Goal: Task Accomplishment & Management: Complete application form

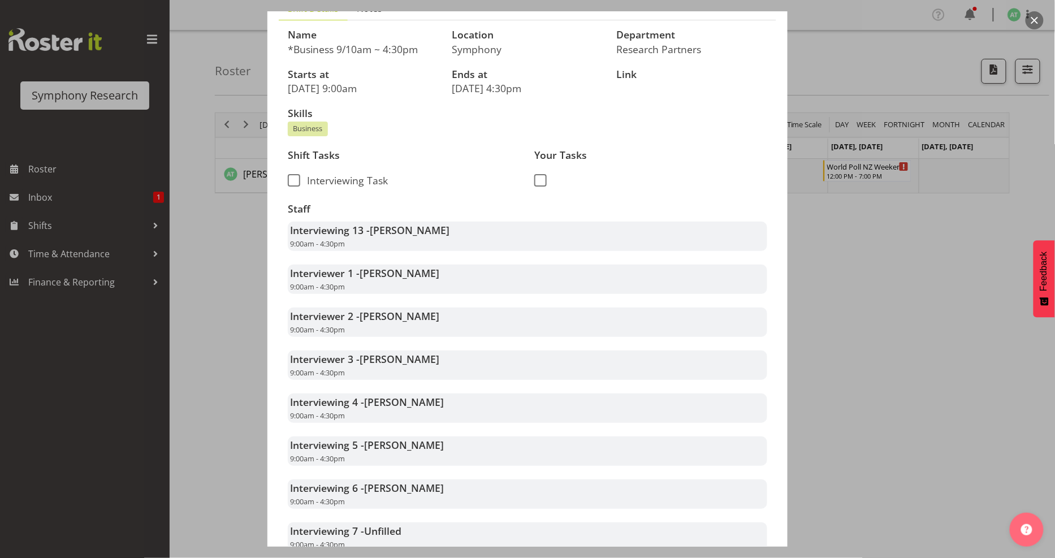
scroll to position [125, 0]
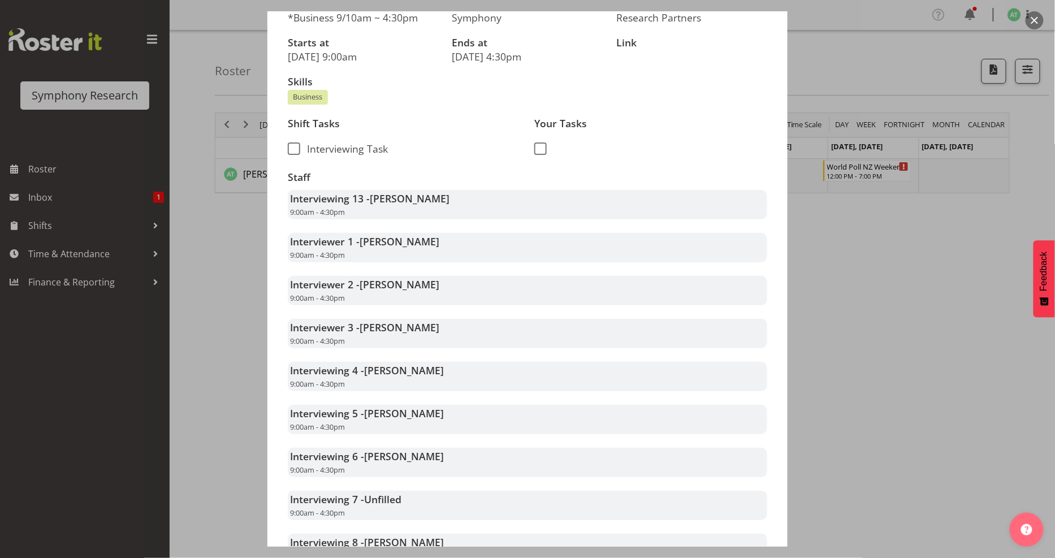
click at [852, 258] on div at bounding box center [527, 279] width 1055 height 558
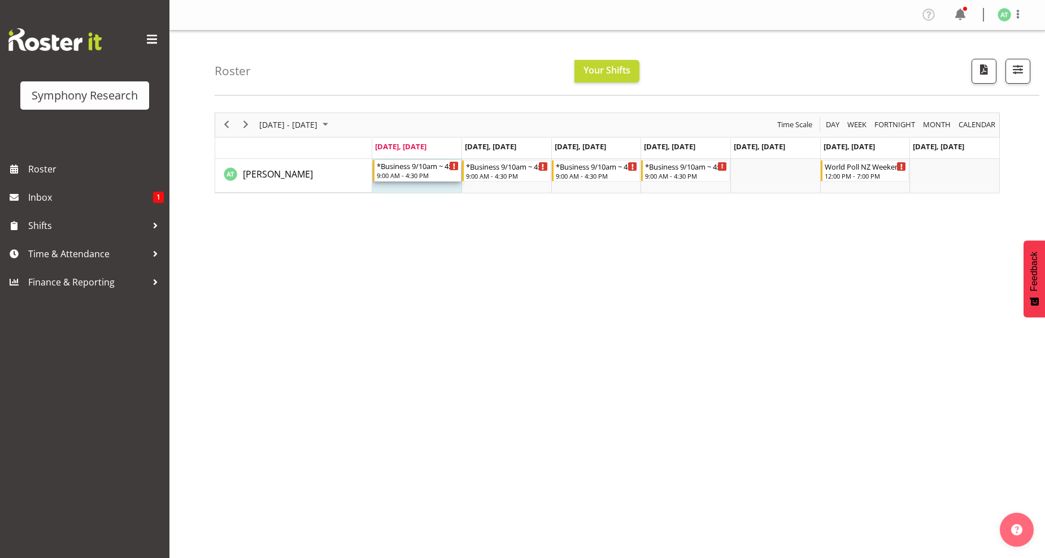
click at [407, 173] on div "9:00 AM - 4:30 PM" at bounding box center [418, 175] width 83 height 9
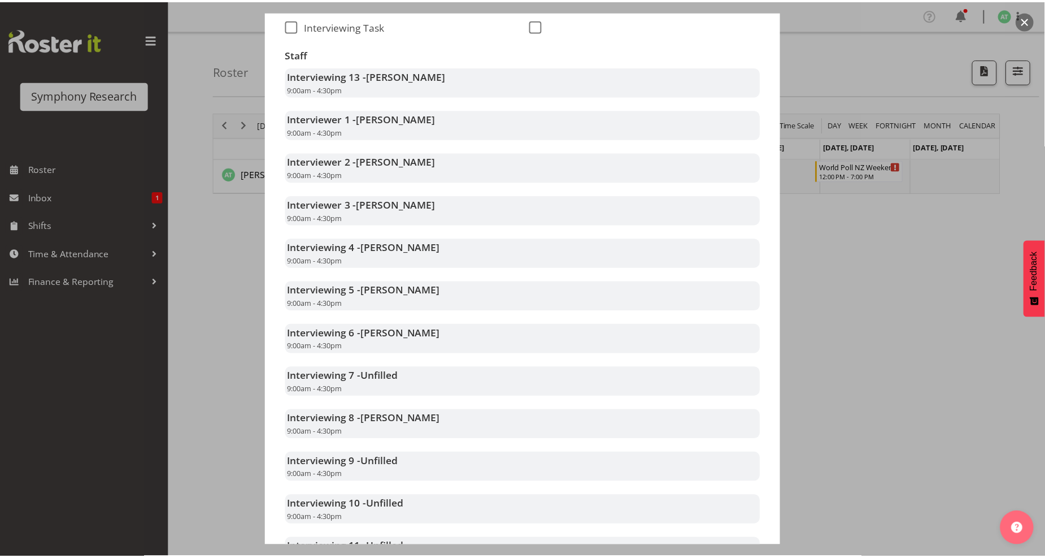
scroll to position [376, 0]
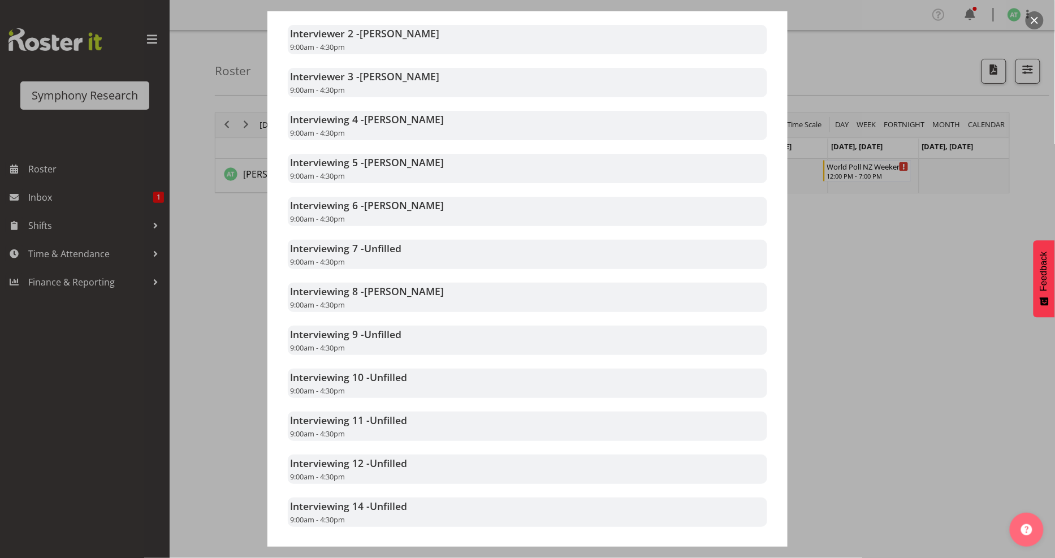
click at [910, 300] on div at bounding box center [527, 279] width 1055 height 558
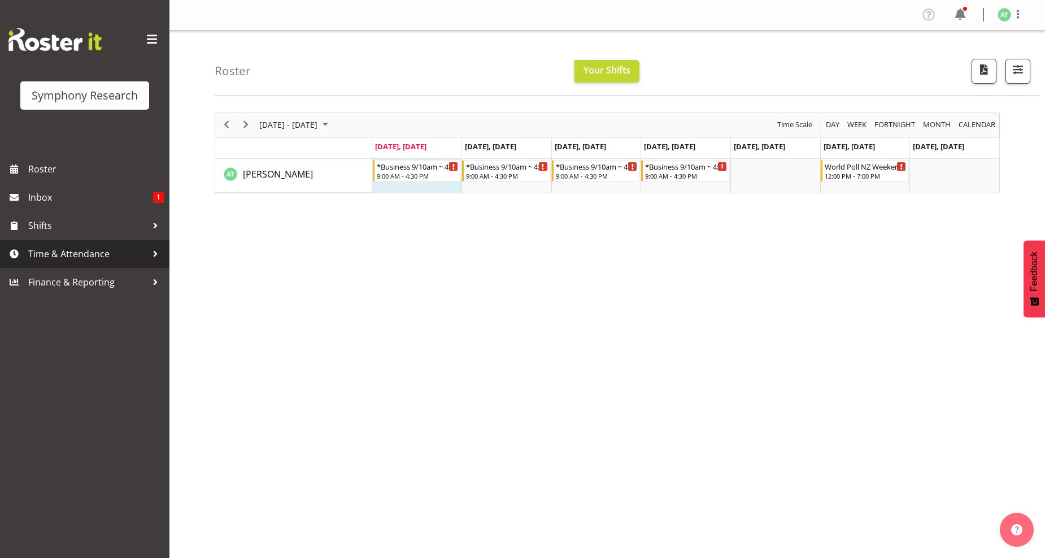
click at [80, 257] on span "Time & Attendance" at bounding box center [87, 253] width 119 height 17
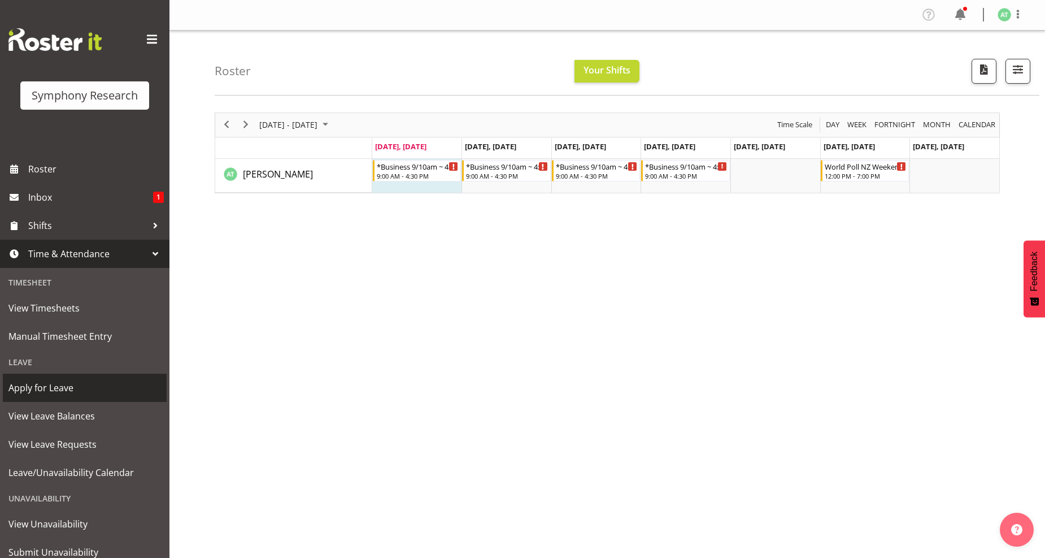
scroll to position [38, 0]
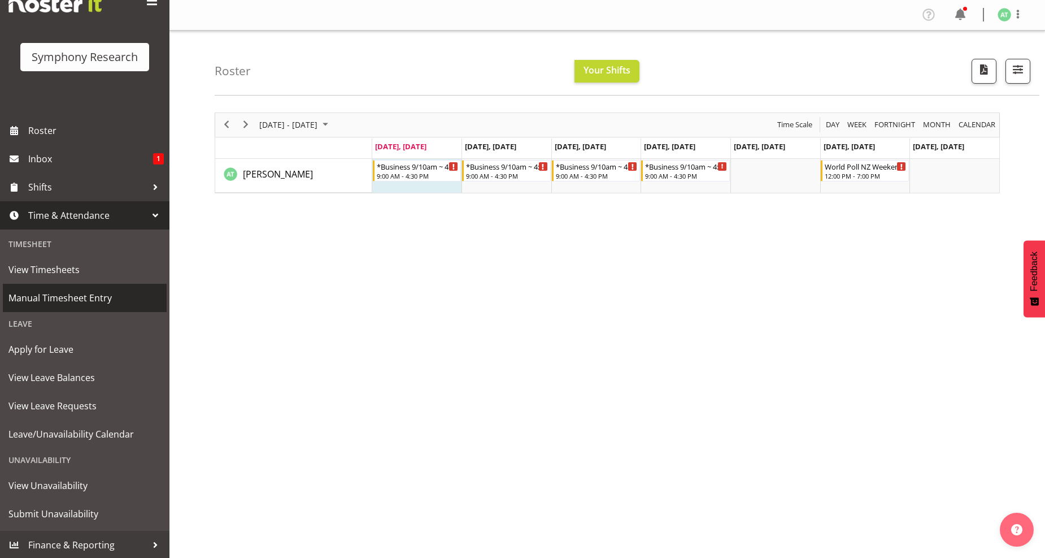
click at [60, 292] on span "Manual Timesheet Entry" at bounding box center [84, 297] width 153 height 17
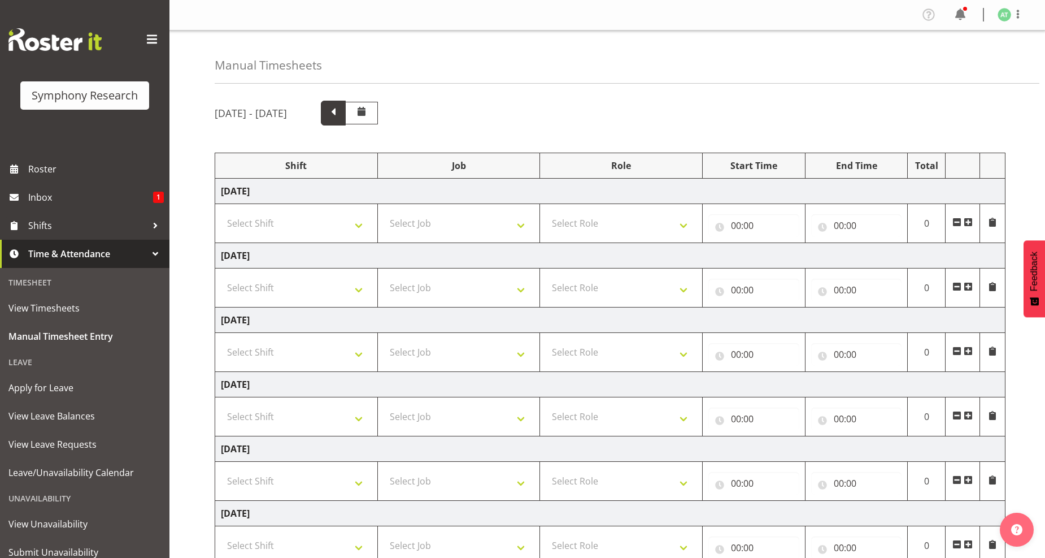
click at [341, 109] on span at bounding box center [333, 112] width 15 height 15
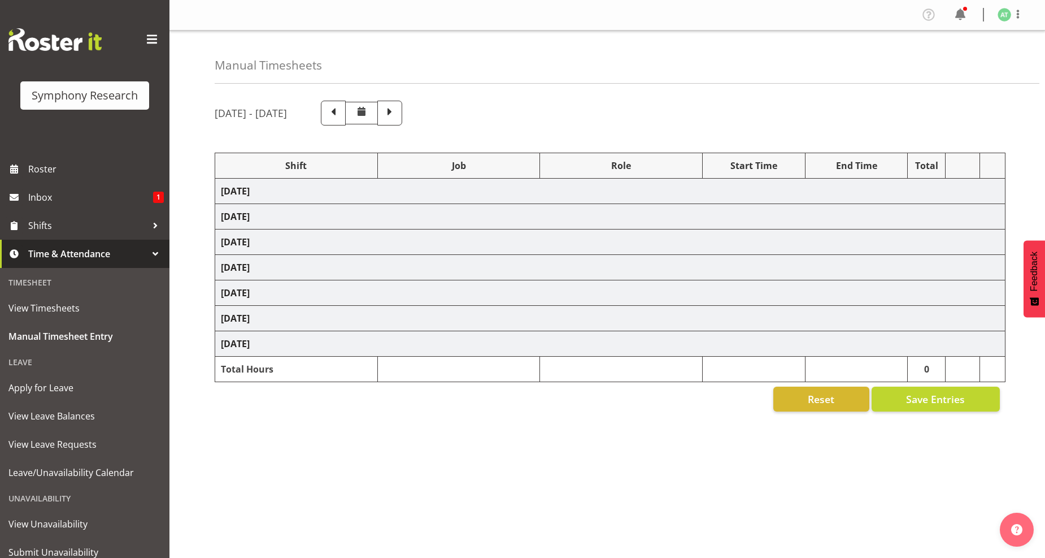
select select "26078"
select select "10527"
select select "47"
select select "26078"
select select "10242"
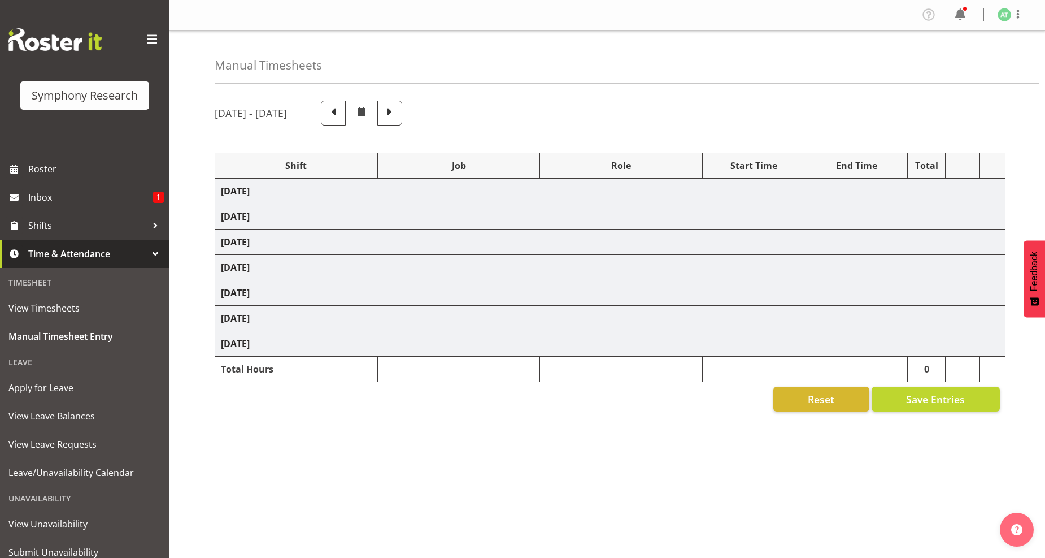
select select "26078"
select select "10242"
select select "47"
select select "26078"
select select "10242"
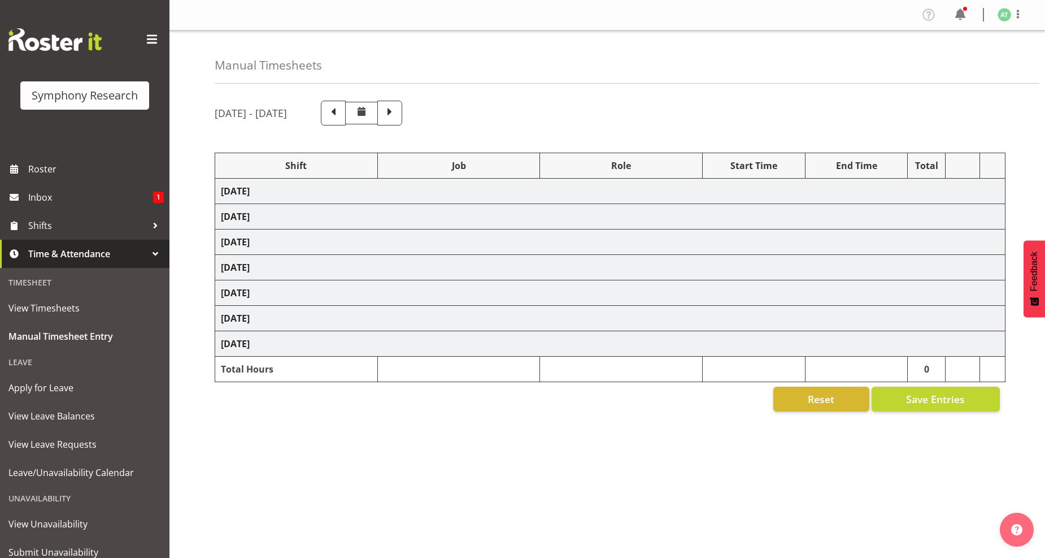
select select "26078"
select select "10242"
select select "47"
select select "26078"
select select "10242"
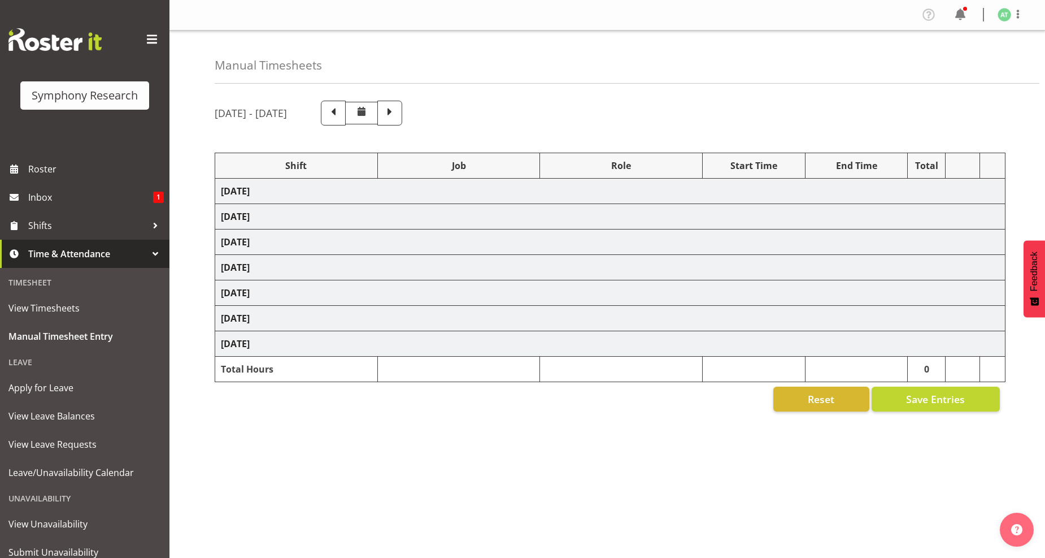
select select "26078"
select select "10242"
select select "47"
select select "41319"
select select "10527"
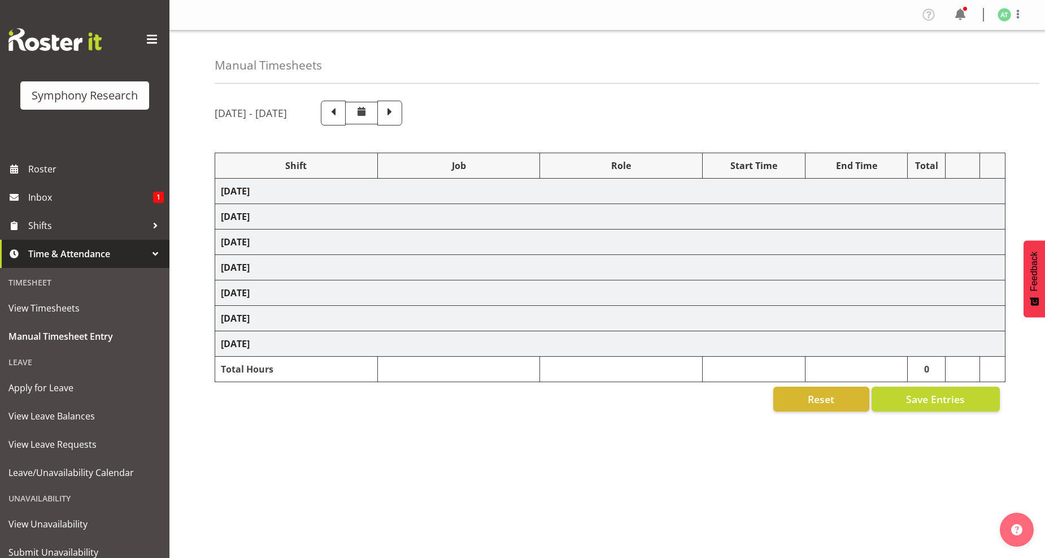
select select "41319"
select select "10527"
select select "47"
select select "11547"
select select "10499"
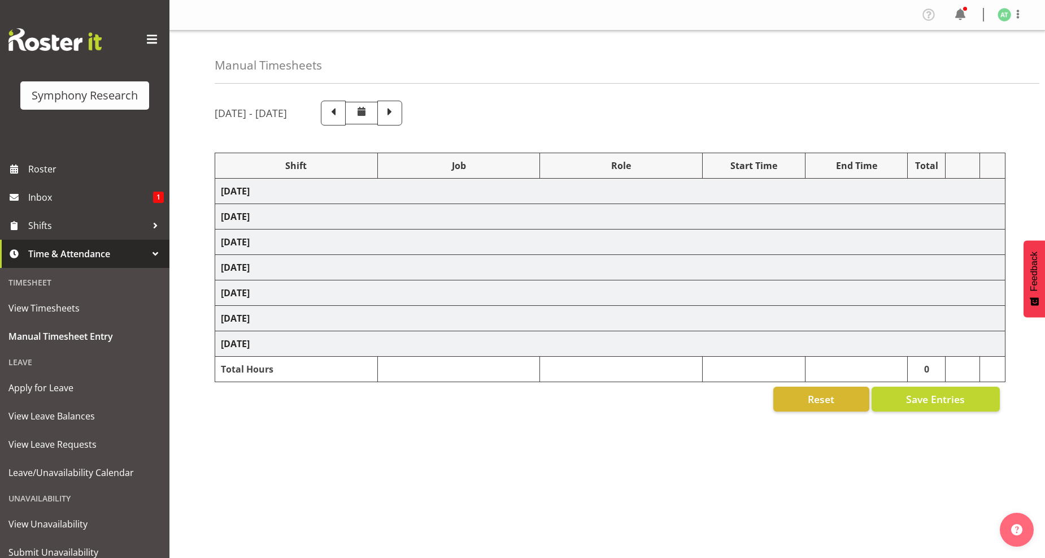
select select "47"
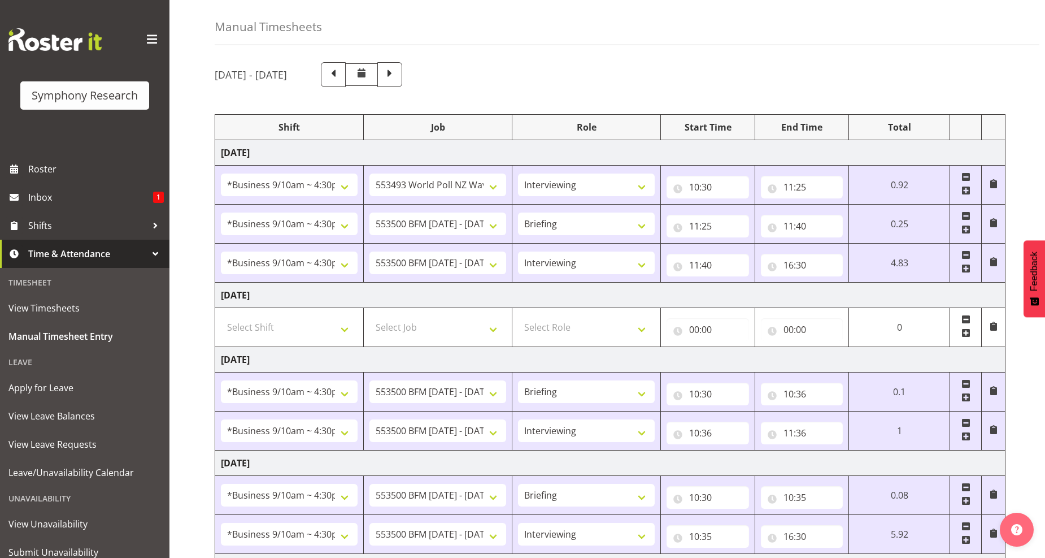
scroll to position [125, 0]
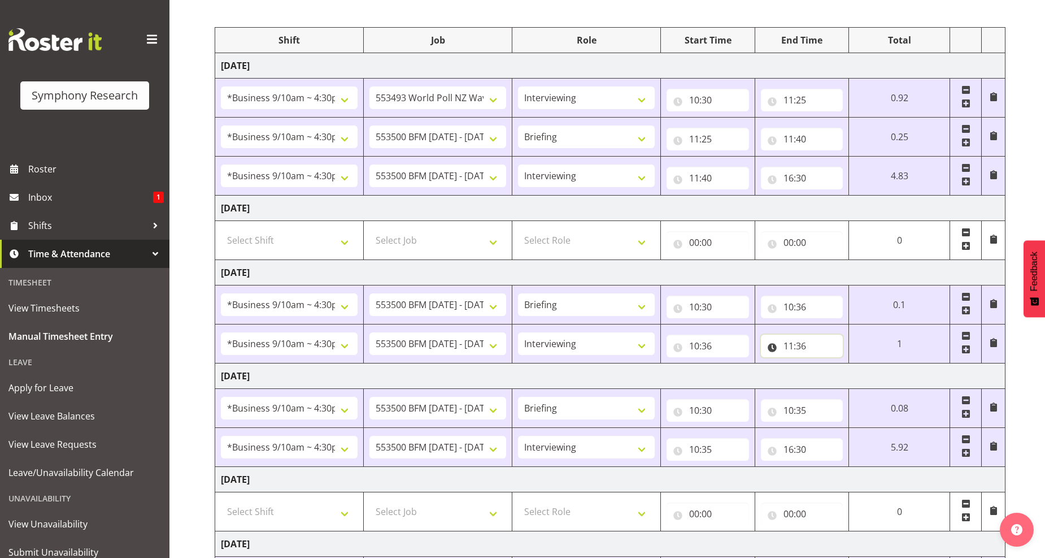
click at [796, 346] on input "11:36" at bounding box center [802, 346] width 83 height 23
click at [863, 375] on select "00 01 02 03 04 05 06 07 08 09 10 11 12 13 14 15 16 17 18 19 20 21 22 23 24 25 2…" at bounding box center [867, 375] width 25 height 23
select select "34"
click at [880, 364] on select "00 01 02 03 04 05 06 07 08 09 10 11 12 13 14 15 16 17 18 19 20 21 22 23 24 25 2…" at bounding box center [867, 375] width 25 height 23
type input "11:34"
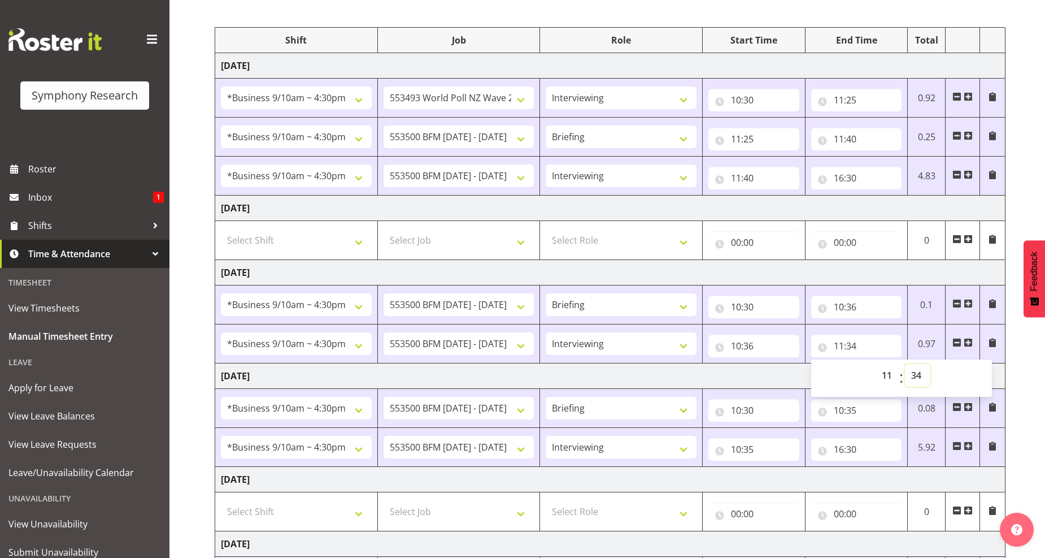
scroll to position [380, 0]
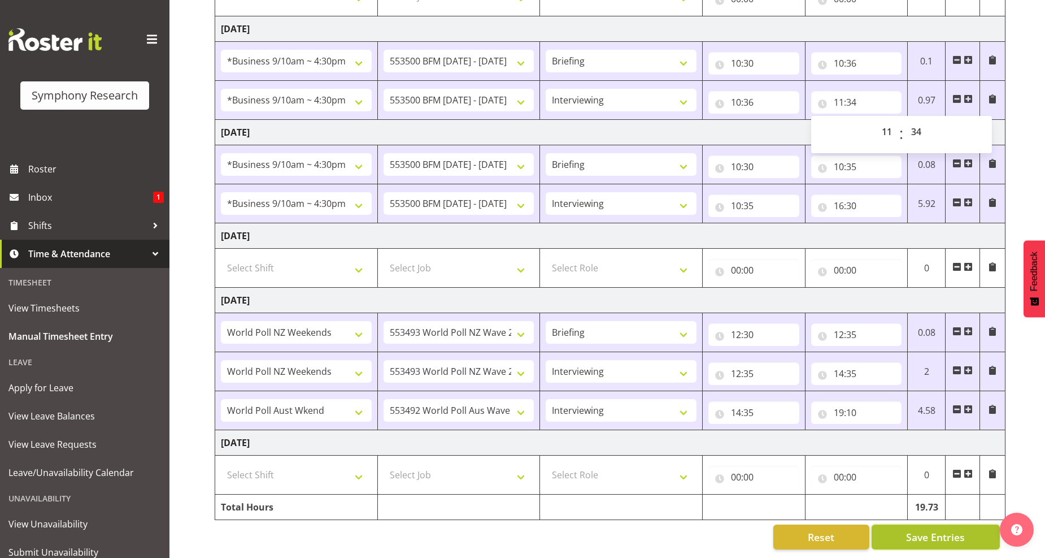
click at [941, 530] on span "Save Entries" at bounding box center [935, 537] width 59 height 15
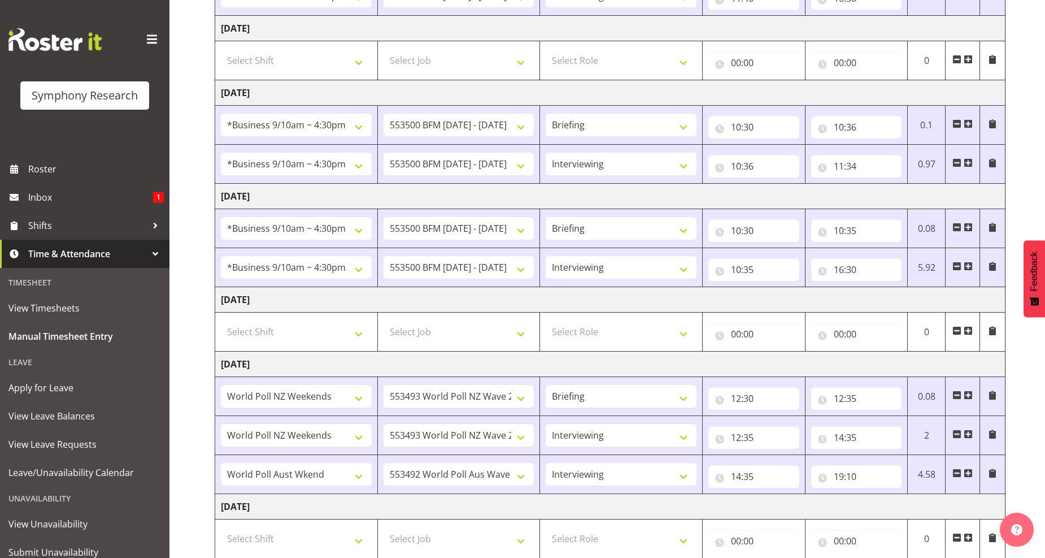
scroll to position [128, 0]
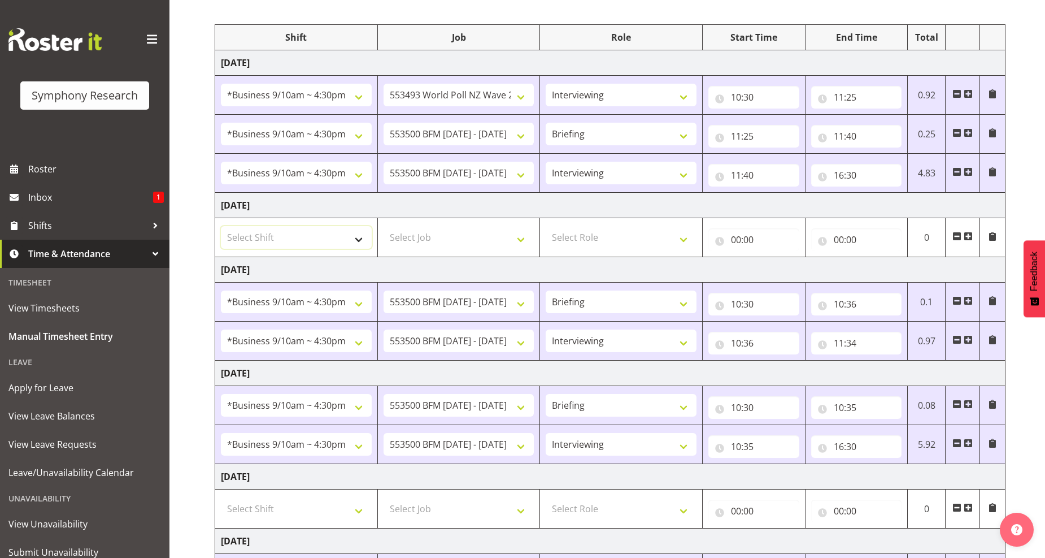
click at [362, 237] on select "Select Shift !!Weekend Residential (Roster IT Shift Label) *Business 9/10am ~ 4…" at bounding box center [296, 237] width 151 height 23
select select "26078"
click at [221, 226] on select "Select Shift !!Weekend Residential (Roster IT Shift Label) *Business 9/10am ~ 4…" at bounding box center [296, 237] width 151 height 23
drag, startPoint x: 517, startPoint y: 240, endPoint x: 509, endPoint y: 244, distance: 8.6
click at [517, 240] on select "Select Job 550060 IF Admin 553492 World Poll Aus Wave 2 Main 2025 553493 World …" at bounding box center [459, 237] width 151 height 23
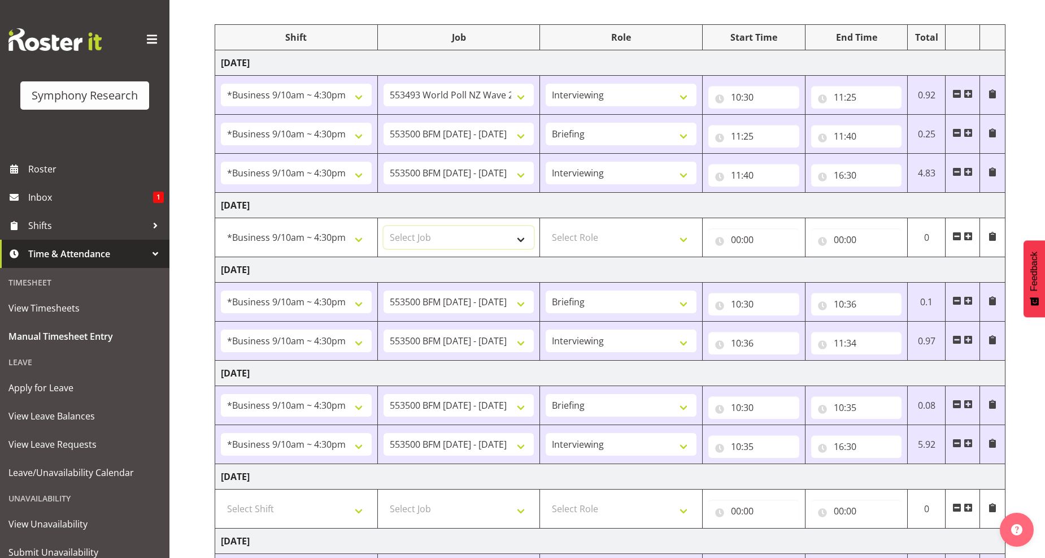
select select "10242"
click at [384, 226] on select "Select Job 550060 IF Admin 553492 World Poll Aus Wave 2 Main 2025 553493 World …" at bounding box center [459, 237] width 151 height 23
drag, startPoint x: 679, startPoint y: 240, endPoint x: 658, endPoint y: 246, distance: 21.7
click at [679, 240] on select "Select Role Briefing Interviewing" at bounding box center [621, 237] width 151 height 23
select select "47"
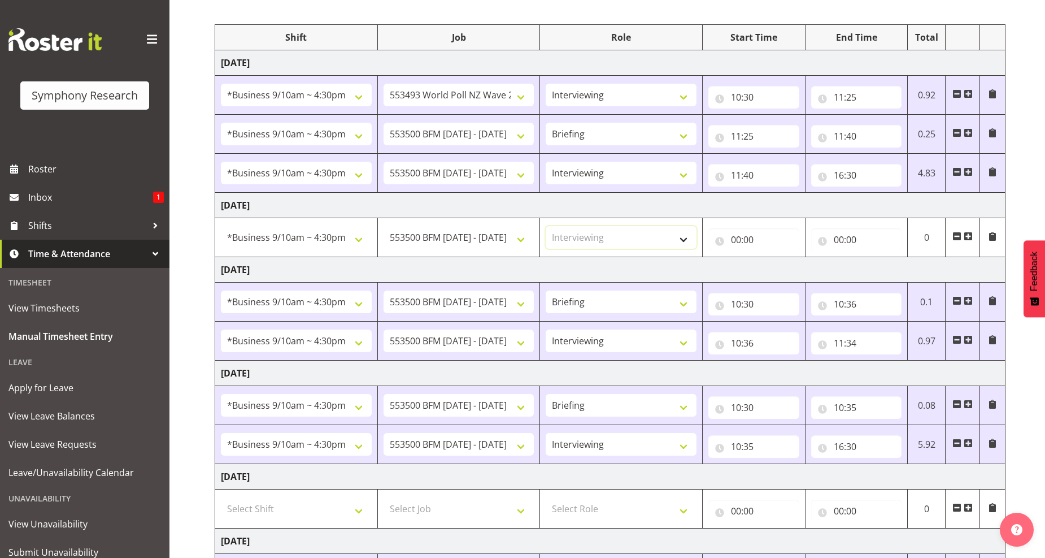
click at [546, 226] on select "Select Role Briefing Interviewing" at bounding box center [621, 237] width 151 height 23
click at [743, 240] on input "00:00" at bounding box center [754, 239] width 91 height 23
click at [783, 268] on select "00 01 02 03 04 05 06 07 08 09 10 11 12 13 14 15 16 17 18 19 20 21 22 23" at bounding box center [785, 269] width 25 height 23
select select "10"
click at [773, 258] on select "00 01 02 03 04 05 06 07 08 09 10 11 12 13 14 15 16 17 18 19 20 21 22 23" at bounding box center [785, 269] width 25 height 23
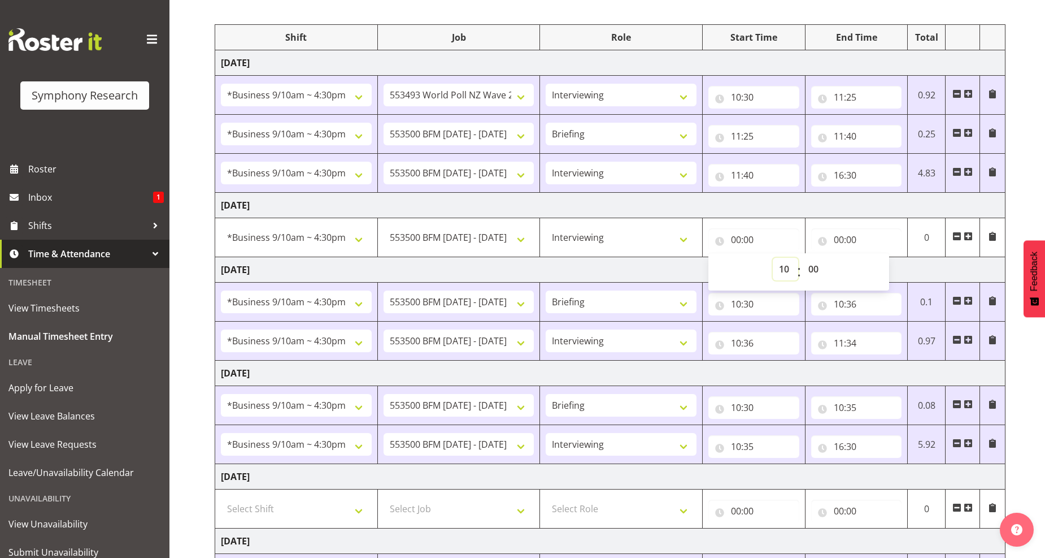
type input "10:00"
click at [814, 269] on select "00 01 02 03 04 05 06 07 08 09 10 11 12 13 14 15 16 17 18 19 20 21 22 23 24 25 2…" at bounding box center [814, 269] width 25 height 23
select select "30"
click at [802, 258] on select "00 01 02 03 04 05 06 07 08 09 10 11 12 13 14 15 16 17 18 19 20 21 22 23 24 25 2…" at bounding box center [814, 269] width 25 height 23
type input "10:30"
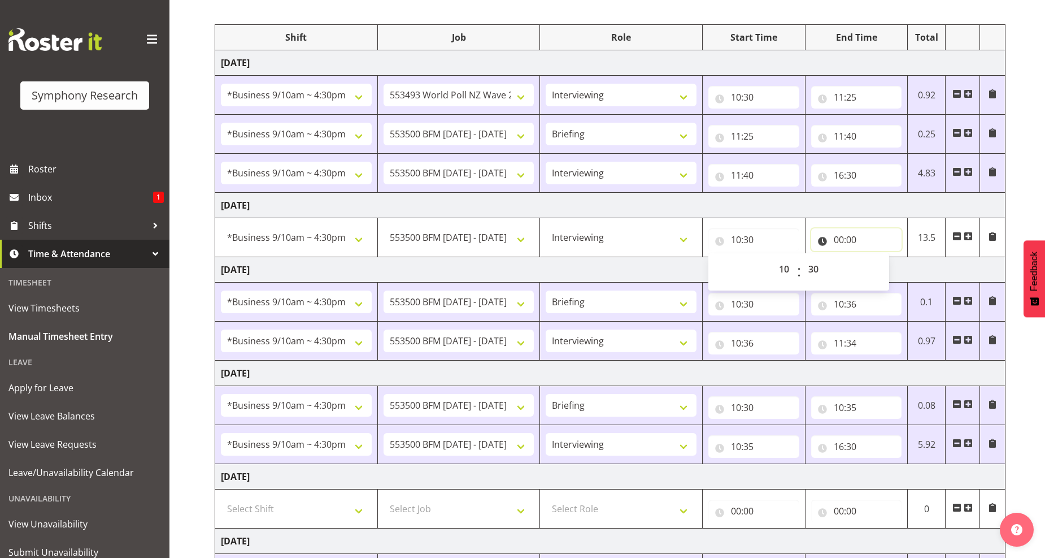
click at [850, 241] on input "00:00" at bounding box center [857, 239] width 91 height 23
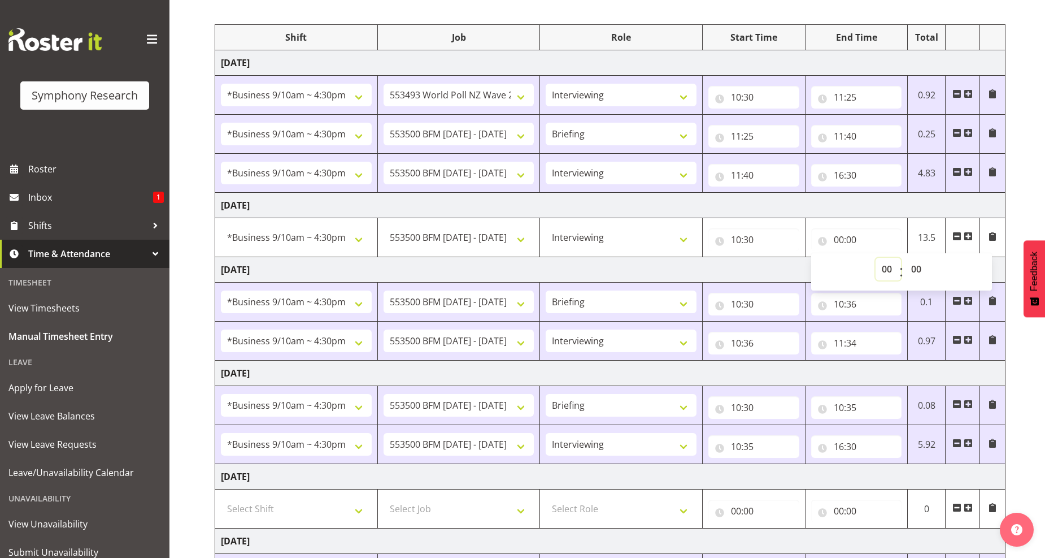
click at [886, 270] on select "00 01 02 03 04 05 06 07 08 09 10 11 12 13 14 15 16 17 18 19 20 21 22 23" at bounding box center [888, 269] width 25 height 23
select select "16"
click at [876, 258] on select "00 01 02 03 04 05 06 07 08 09 10 11 12 13 14 15 16 17 18 19 20 21 22 23" at bounding box center [888, 269] width 25 height 23
type input "16:00"
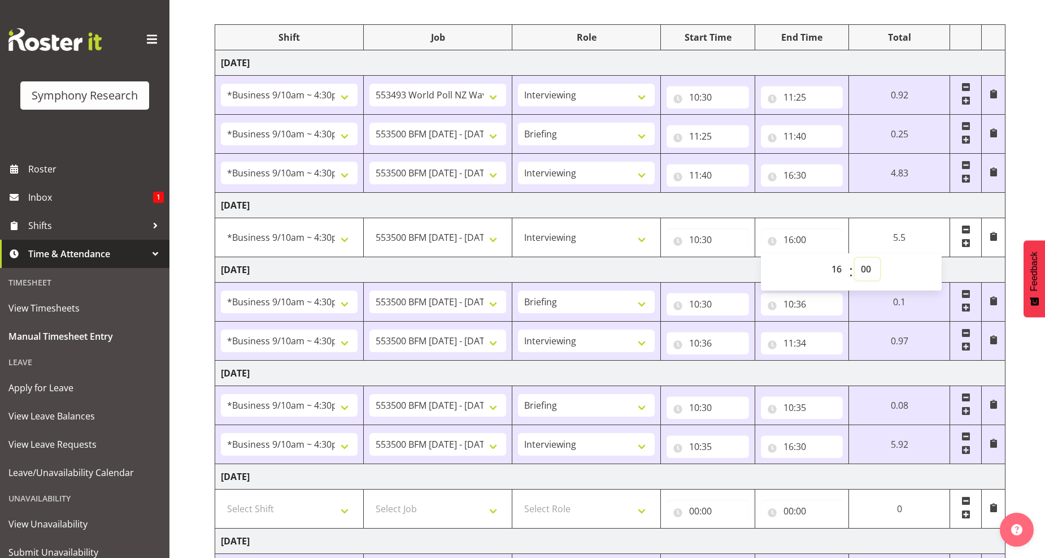
click at [865, 268] on select "00 01 02 03 04 05 06 07 08 09 10 11 12 13 14 15 16 17 18 19 20 21 22 23 24 25 2…" at bounding box center [867, 269] width 25 height 23
select select "30"
click at [855, 258] on select "00 01 02 03 04 05 06 07 08 09 10 11 12 13 14 15 16 17 18 19 20 21 22 23 24 25 2…" at bounding box center [867, 269] width 25 height 23
type input "16:30"
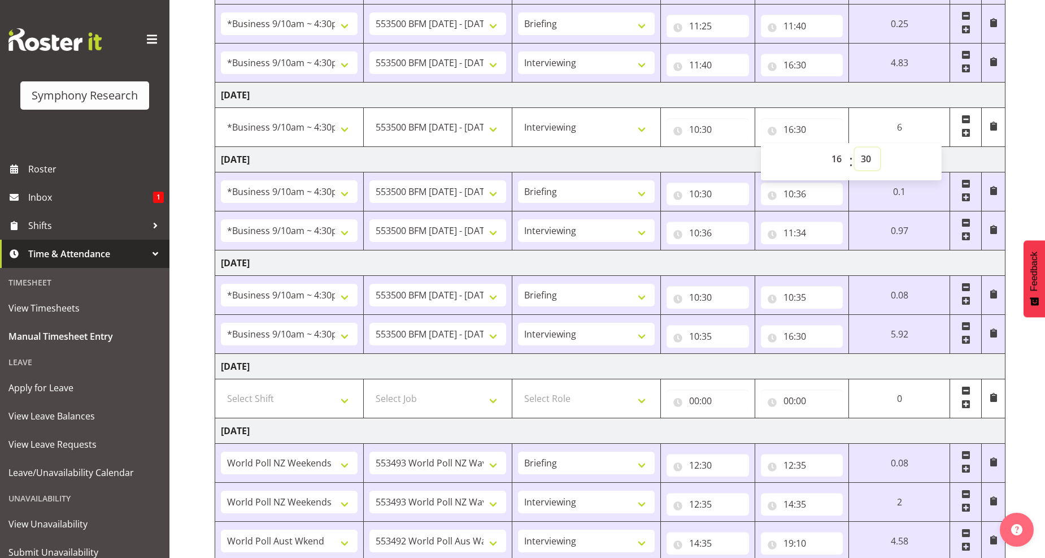
scroll to position [380, 0]
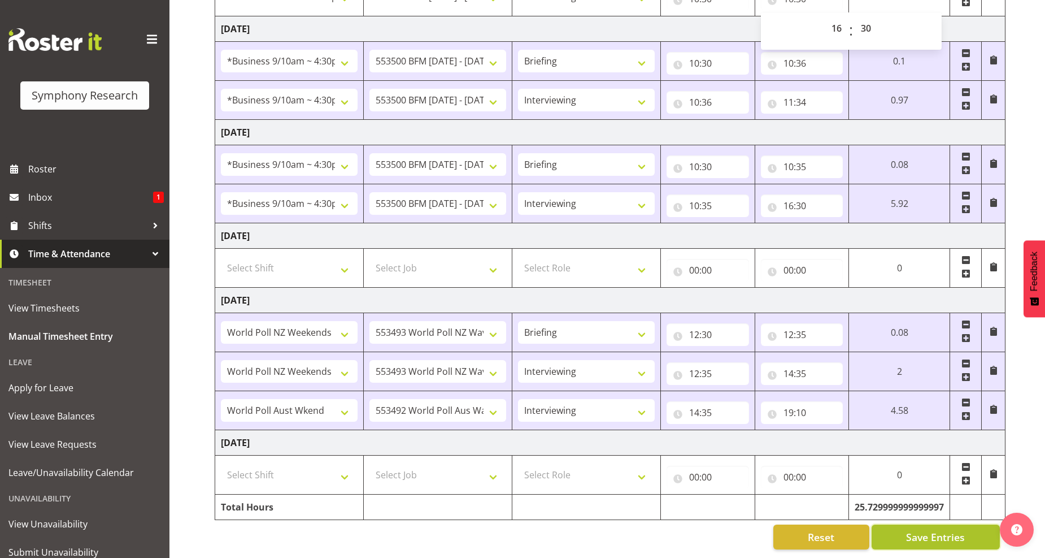
click at [922, 532] on span "Save Entries" at bounding box center [935, 537] width 59 height 15
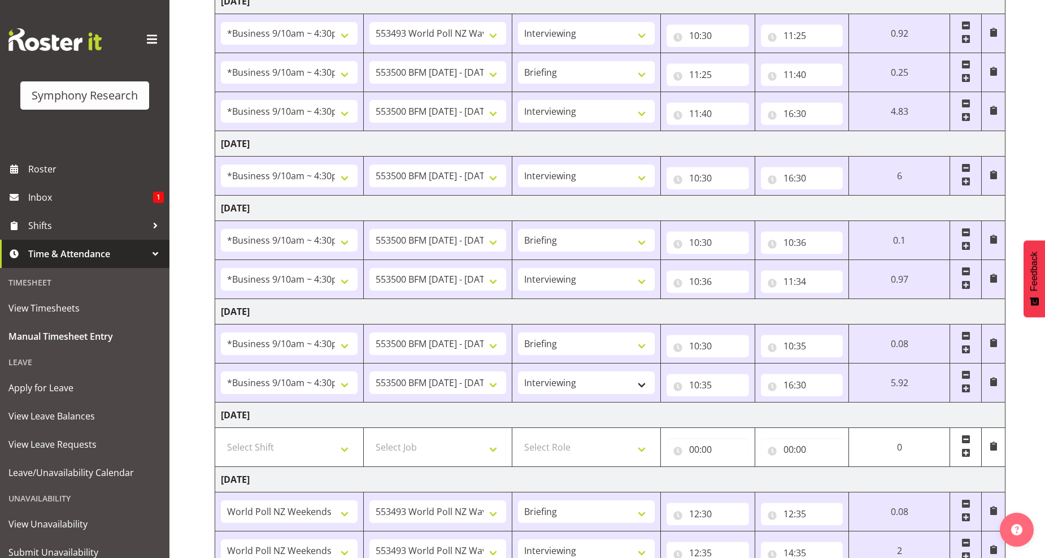
scroll to position [191, 0]
click at [797, 385] on input "16:30" at bounding box center [802, 383] width 83 height 23
click at [841, 416] on select "00 01 02 03 04 05 06 07 08 09 10 11 12 13 14 15 16 17 18 19 20 21 22 23" at bounding box center [838, 413] width 25 height 23
select select "11"
click at [826, 402] on select "00 01 02 03 04 05 06 07 08 09 10 11 12 13 14 15 16 17 18 19 20 21 22 23" at bounding box center [838, 413] width 25 height 23
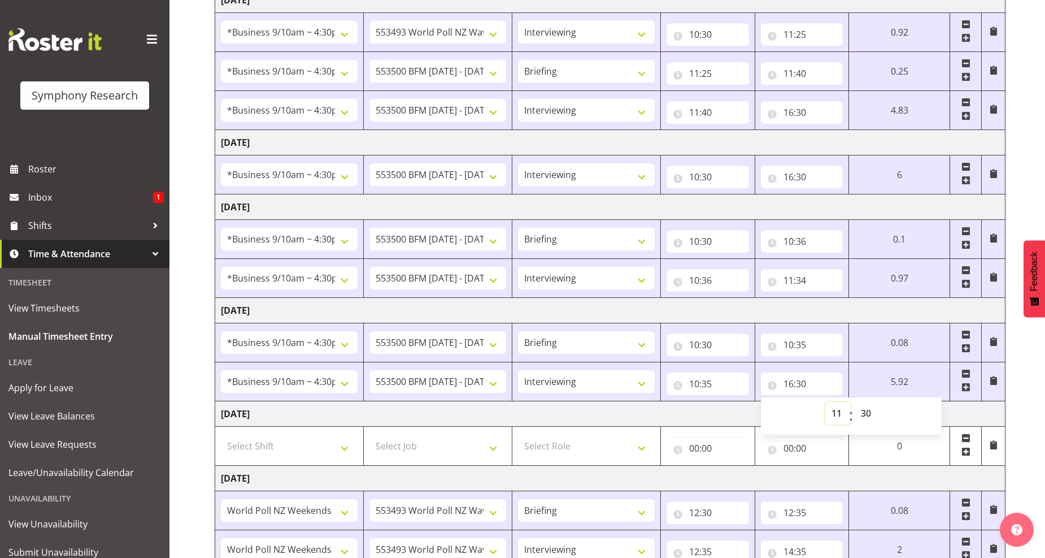
type input "11:30"
click at [870, 417] on select "00 01 02 03 04 05 06 07 08 09 10 11 12 13 14 15 16 17 18 19 20 21 22 23 24 25 2…" at bounding box center [867, 413] width 25 height 23
select select "5"
click at [855, 402] on select "00 01 02 03 04 05 06 07 08 09 10 11 12 13 14 15 16 17 18 19 20 21 22 23 24 25 2…" at bounding box center [867, 413] width 25 height 23
type input "11:05"
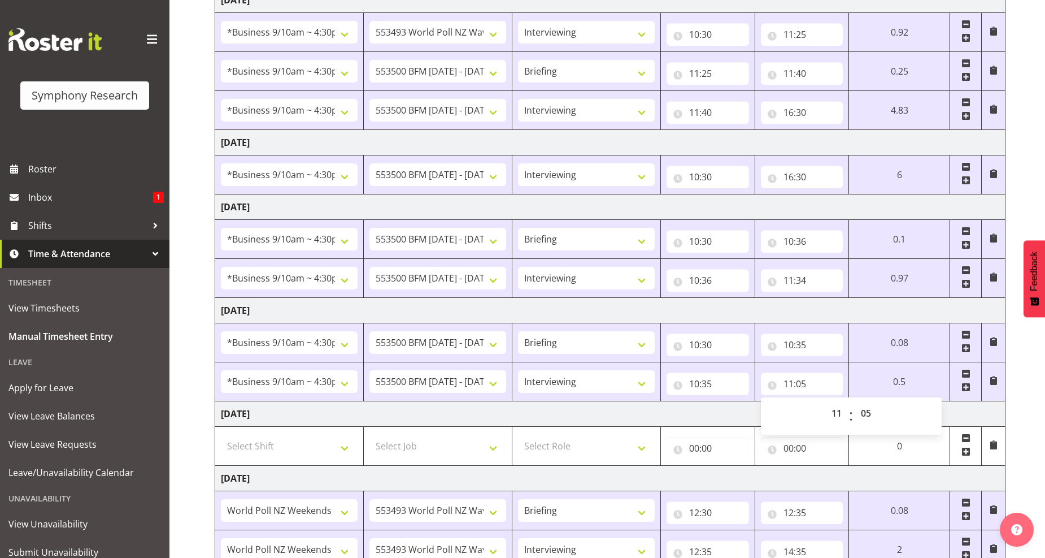
click at [964, 387] on span at bounding box center [966, 387] width 9 height 9
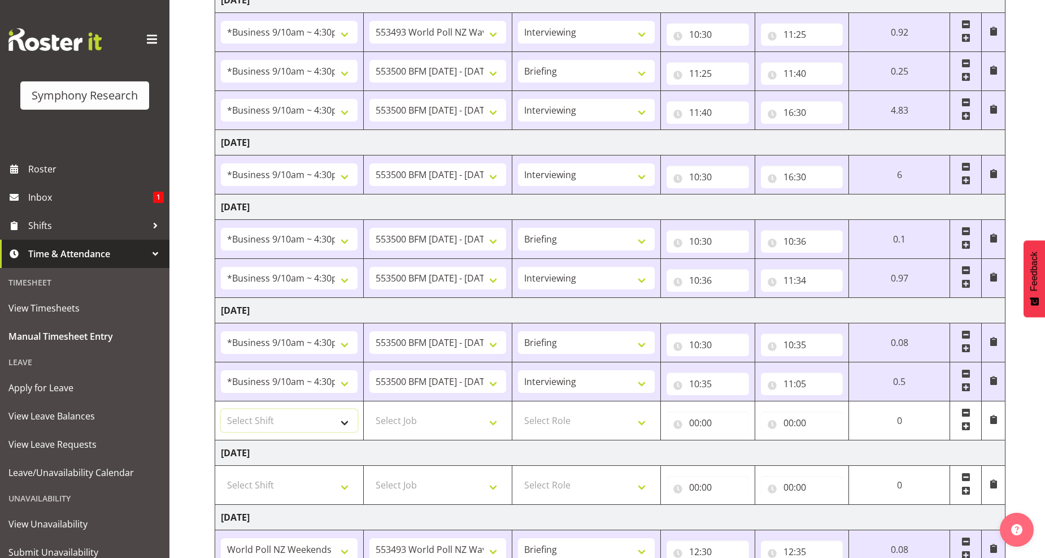
click at [351, 422] on select "Select Shift !!Weekend Residential (Roster IT Shift Label) *Business 9/10am ~ 4…" at bounding box center [289, 420] width 137 height 23
select select "26078"
click at [221, 410] on select "Select Shift !!Weekend Residential (Roster IT Shift Label) *Business 9/10am ~ 4…" at bounding box center [289, 420] width 137 height 23
click at [490, 428] on select "Select Job 550060 IF Admin 553492 World Poll Aus Wave 2 Main 2025 553493 World …" at bounding box center [438, 420] width 137 height 23
select select "760"
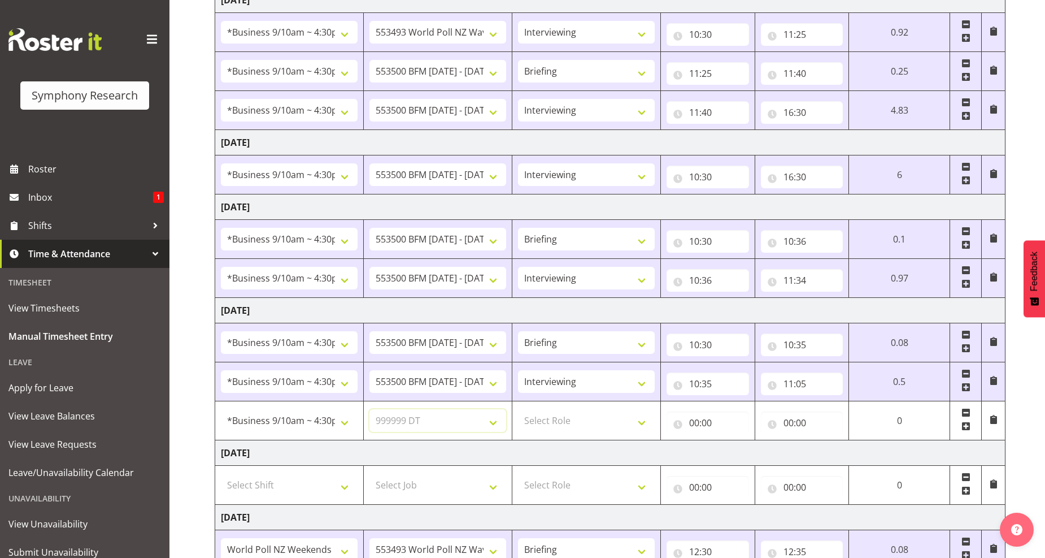
click at [370, 410] on select "Select Job 550060 IF Admin 553492 World Poll Aus Wave 2 Main 2025 553493 World …" at bounding box center [438, 420] width 137 height 23
drag, startPoint x: 642, startPoint y: 425, endPoint x: 636, endPoint y: 426, distance: 6.2
click at [642, 425] on select "Select Role Briefing Interviewing" at bounding box center [586, 420] width 137 height 23
select select "297"
click at [518, 410] on select "Select Role Briefing Interviewing" at bounding box center [586, 420] width 137 height 23
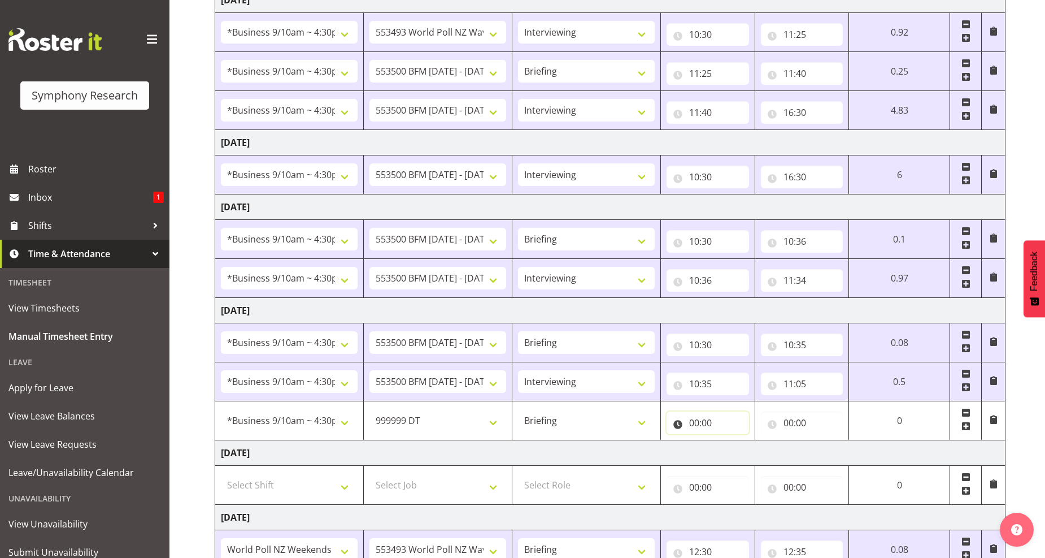
click at [698, 420] on input "00:00" at bounding box center [708, 422] width 83 height 23
click at [741, 452] on select "00 01 02 03 04 05 06 07 08 09 10 11 12 13 14 15 16 17 18 19 20 21 22 23" at bounding box center [743, 452] width 25 height 23
select select "11"
click at [731, 441] on select "00 01 02 03 04 05 06 07 08 09 10 11 12 13 14 15 16 17 18 19 20 21 22 23" at bounding box center [743, 452] width 25 height 23
type input "11:00"
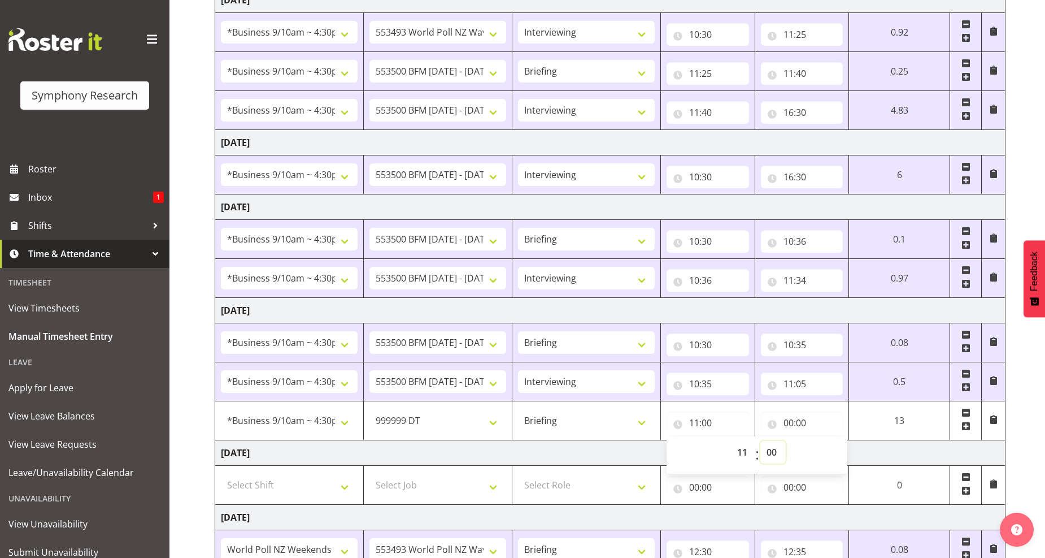
drag, startPoint x: 774, startPoint y: 453, endPoint x: 774, endPoint y: 444, distance: 9.0
click at [774, 453] on select "00 01 02 03 04 05 06 07 08 09 10 11 12 13 14 15 16 17 18 19 20 21 22 23 24 25 2…" at bounding box center [773, 452] width 25 height 23
select select "5"
click at [786, 441] on select "00 01 02 03 04 05 06 07 08 09 10 11 12 13 14 15 16 17 18 19 20 21 22 23 24 25 2…" at bounding box center [773, 452] width 25 height 23
type input "11:05"
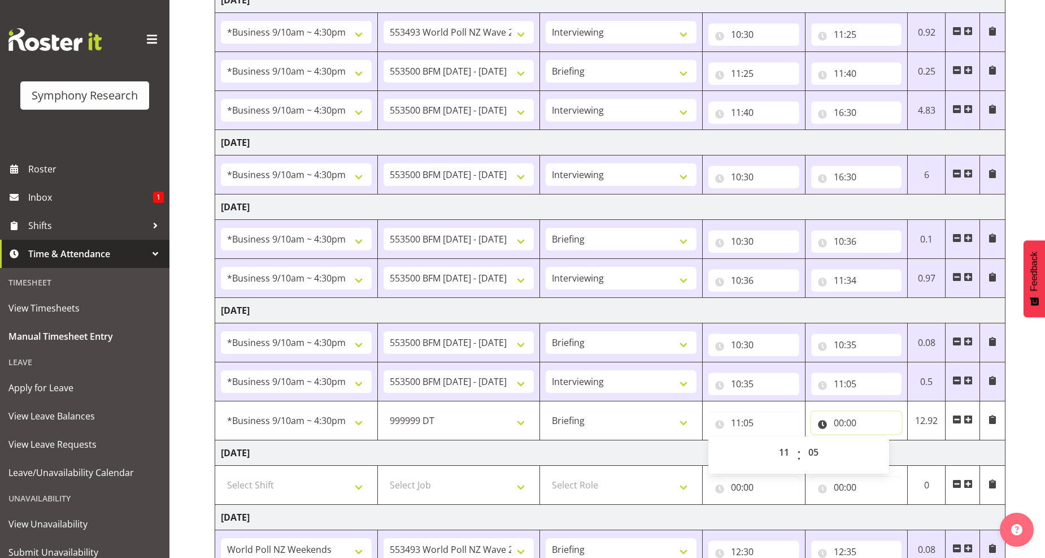
click at [840, 422] on input "00:00" at bounding box center [857, 422] width 91 height 23
click at [886, 455] on select "00 01 02 03 04 05 06 07 08 09 10 11 12 13 14 15 16 17 18 19 20 21 22 23" at bounding box center [888, 452] width 25 height 23
select select "11"
click at [876, 441] on select "00 01 02 03 04 05 06 07 08 09 10 11 12 13 14 15 16 17 18 19 20 21 22 23" at bounding box center [888, 452] width 25 height 23
type input "11:00"
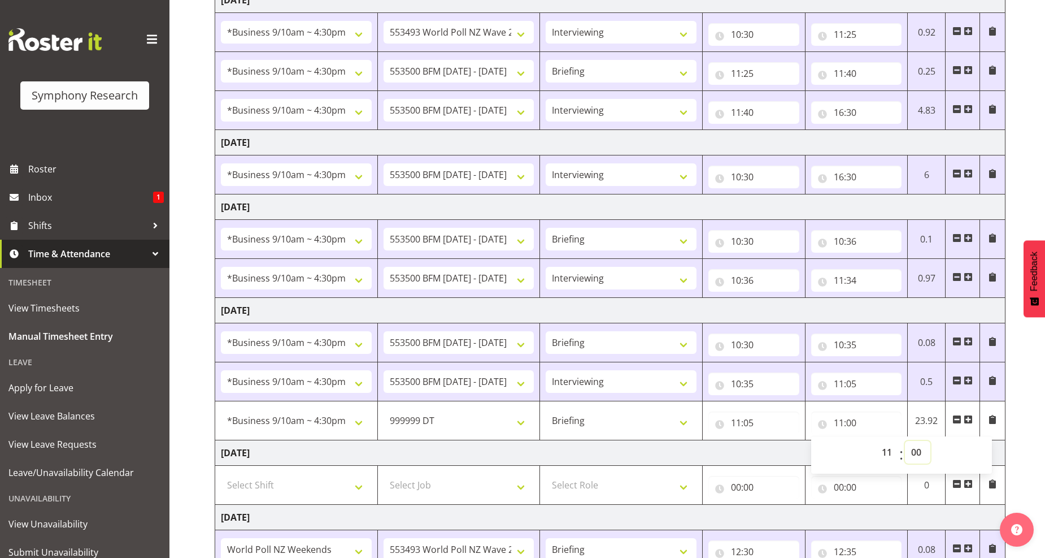
click at [916, 454] on select "00 01 02 03 04 05 06 07 08 09 10 11 12 13 14 15 16 17 18 19 20 21 22 23 24 25 2…" at bounding box center [917, 452] width 25 height 23
select select "23"
click at [905, 441] on select "00 01 02 03 04 05 06 07 08 09 10 11 12 13 14 15 16 17 18 19 20 21 22 23 24 25 2…" at bounding box center [917, 452] width 25 height 23
type input "11:23"
click at [993, 418] on span at bounding box center [992, 419] width 9 height 9
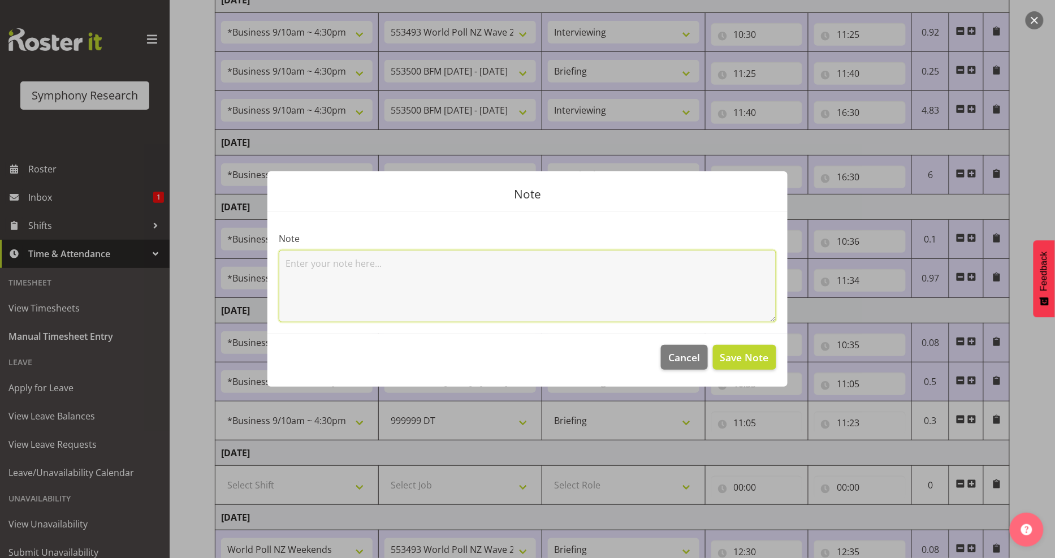
click at [352, 275] on textarea at bounding box center [527, 286] width 497 height 72
type textarea "[PERSON_NAME]'s birthday"
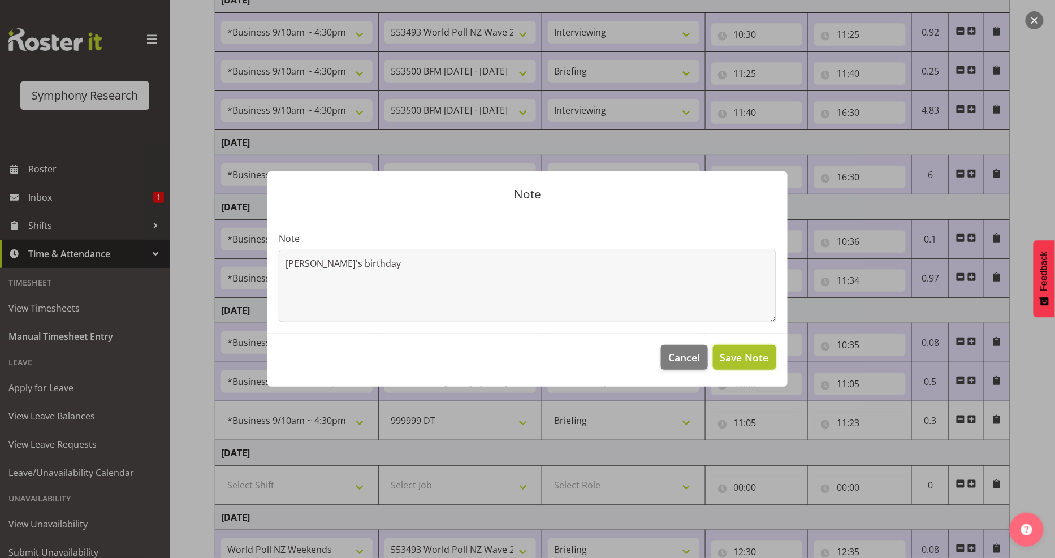
click at [739, 355] on span "Save Note" at bounding box center [744, 357] width 49 height 15
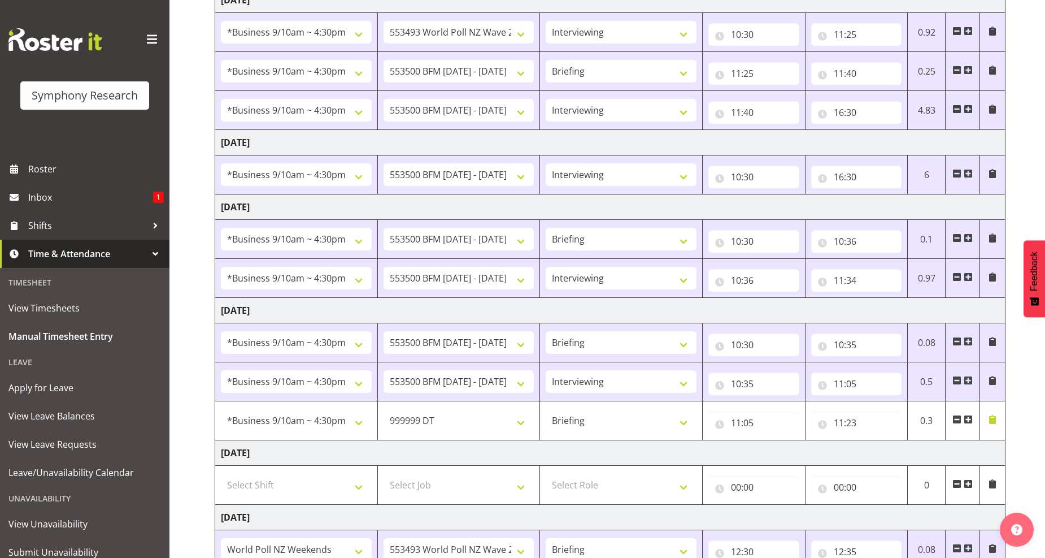
click at [972, 420] on span at bounding box center [968, 419] width 9 height 9
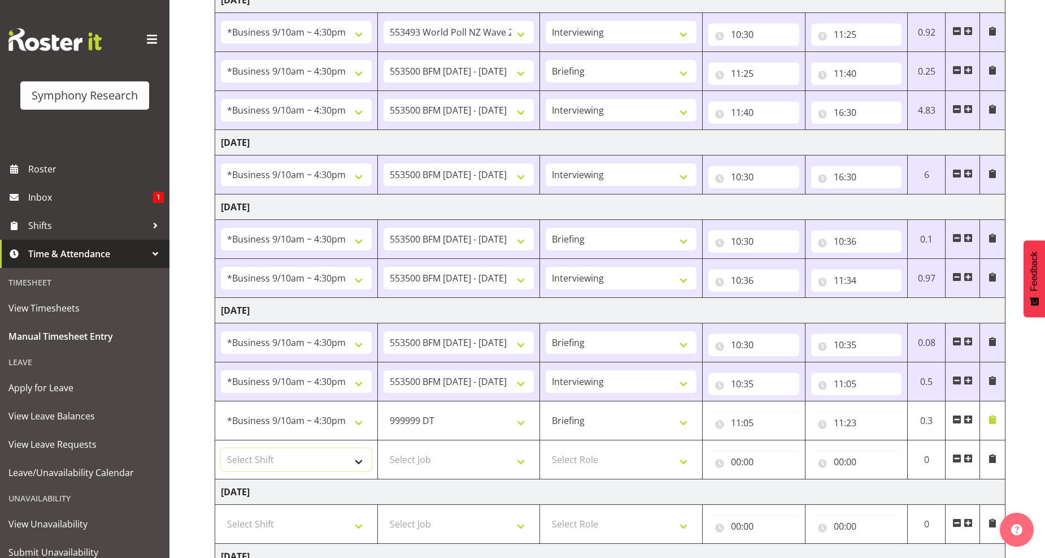
click at [355, 464] on select "Select Shift !!Weekend Residential (Roster IT Shift Label) *Business 9/10am ~ 4…" at bounding box center [296, 459] width 151 height 23
select select "26078"
click at [221, 449] on select "Select Shift !!Weekend Residential (Roster IT Shift Label) *Business 9/10am ~ 4…" at bounding box center [296, 459] width 151 height 23
click at [522, 463] on select "Select Job 550060 IF Admin 553492 World Poll Aus Wave 2 Main 2025 553493 World …" at bounding box center [459, 459] width 151 height 23
select select "10527"
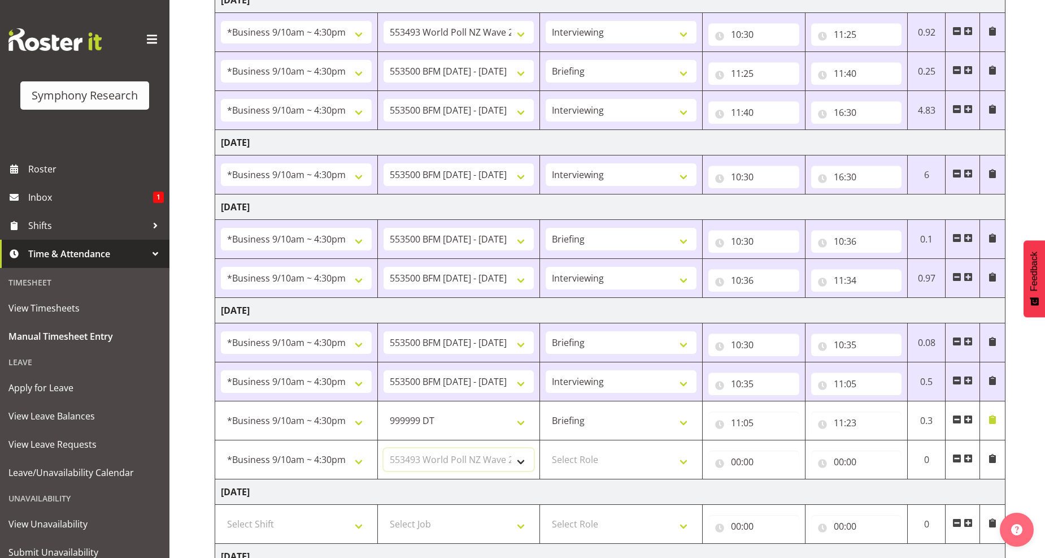
click at [384, 449] on select "Select Job 550060 IF Admin 553492 World Poll Aus Wave 2 Main 2025 553493 World …" at bounding box center [459, 459] width 151 height 23
click at [685, 465] on select "Select Role Briefing Interviewing" at bounding box center [621, 459] width 151 height 23
select select "47"
click at [546, 449] on select "Select Role Briefing Interviewing" at bounding box center [621, 459] width 151 height 23
click at [743, 461] on input "00:00" at bounding box center [754, 461] width 91 height 23
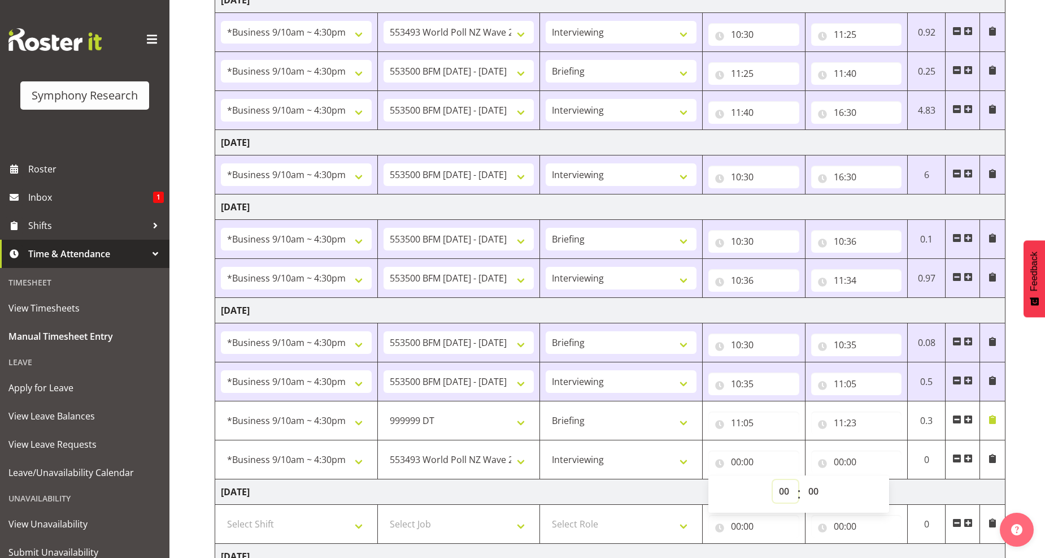
drag, startPoint x: 784, startPoint y: 487, endPoint x: 765, endPoint y: 461, distance: 32.3
click at [784, 487] on select "00 01 02 03 04 05 06 07 08 09 10 11 12 13 14 15 16 17 18 19 20 21 22 23" at bounding box center [785, 491] width 25 height 23
select select "11"
click at [773, 480] on select "00 01 02 03 04 05 06 07 08 09 10 11 12 13 14 15 16 17 18 19 20 21 22 23" at bounding box center [785, 491] width 25 height 23
type input "11:00"
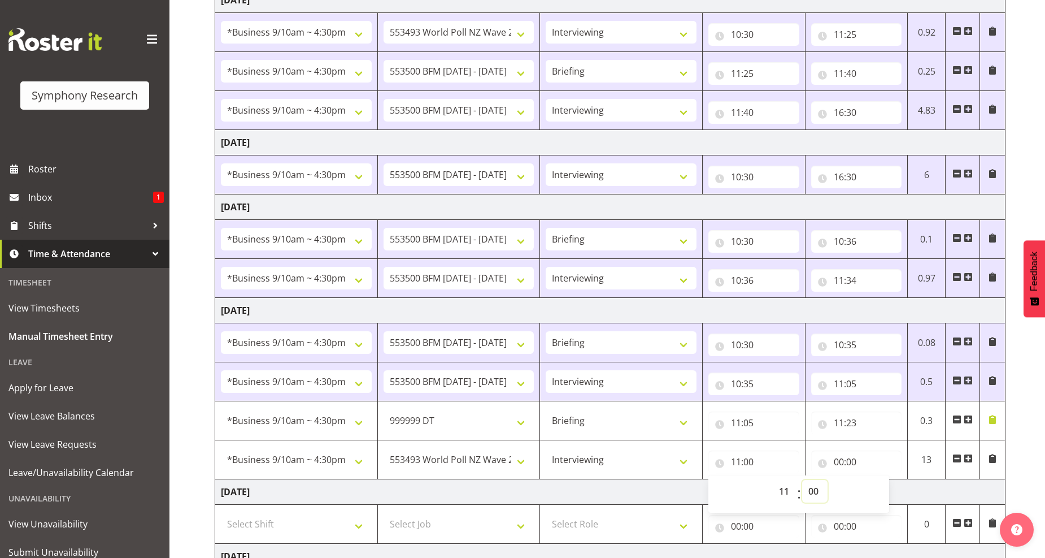
drag, startPoint x: 818, startPoint y: 492, endPoint x: 813, endPoint y: 482, distance: 10.9
click at [818, 492] on select "00 01 02 03 04 05 06 07 08 09 10 11 12 13 14 15 16 17 18 19 20 21 22 23 24 25 2…" at bounding box center [814, 491] width 25 height 23
select select "22"
click at [802, 480] on select "00 01 02 03 04 05 06 07 08 09 10 11 12 13 14 15 16 17 18 19 20 21 22 23 24 25 2…" at bounding box center [814, 491] width 25 height 23
type input "11:22"
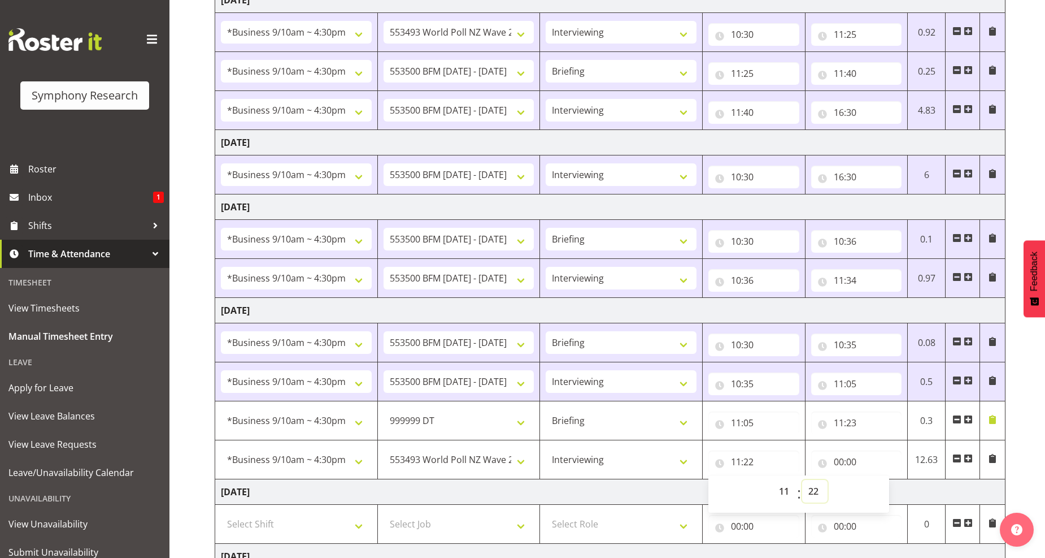
drag, startPoint x: 817, startPoint y: 492, endPoint x: 815, endPoint y: 482, distance: 9.8
click at [817, 492] on select "00 01 02 03 04 05 06 07 08 09 10 11 12 13 14 15 16 17 18 19 20 21 22 23 24 25 2…" at bounding box center [814, 491] width 25 height 23
select select "23"
click at [802, 480] on select "00 01 02 03 04 05 06 07 08 09 10 11 12 13 14 15 16 17 18 19 20 21 22 23 24 25 2…" at bounding box center [814, 491] width 25 height 23
type input "11:23"
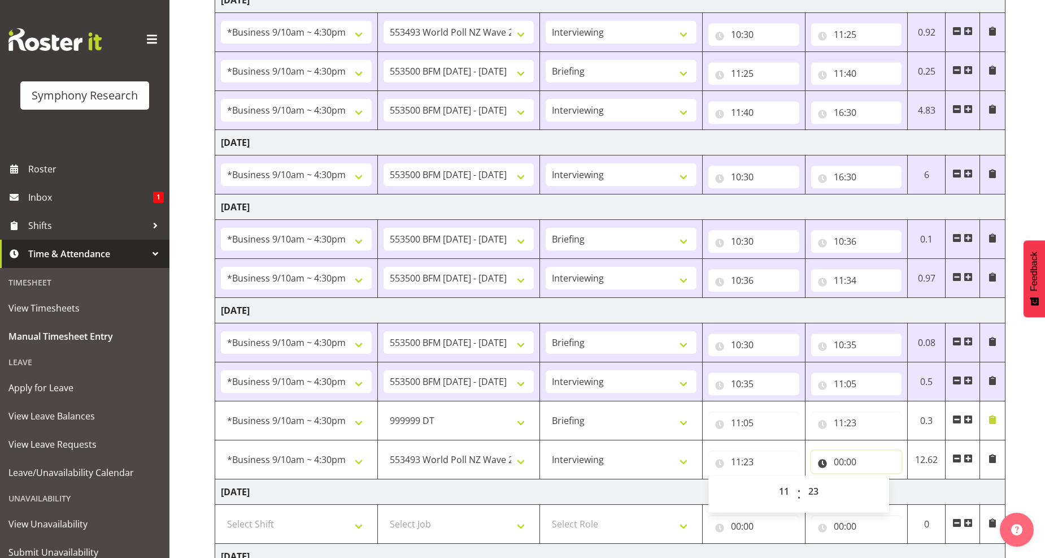
click at [844, 459] on input "00:00" at bounding box center [857, 461] width 91 height 23
click at [887, 492] on select "00 01 02 03 04 05 06 07 08 09 10 11 12 13 14 15 16 17 18 19 20 21 22 23" at bounding box center [888, 491] width 25 height 23
select select "12"
click at [876, 480] on select "00 01 02 03 04 05 06 07 08 09 10 11 12 13 14 15 16 17 18 19 20 21 22 23" at bounding box center [888, 491] width 25 height 23
type input "12:00"
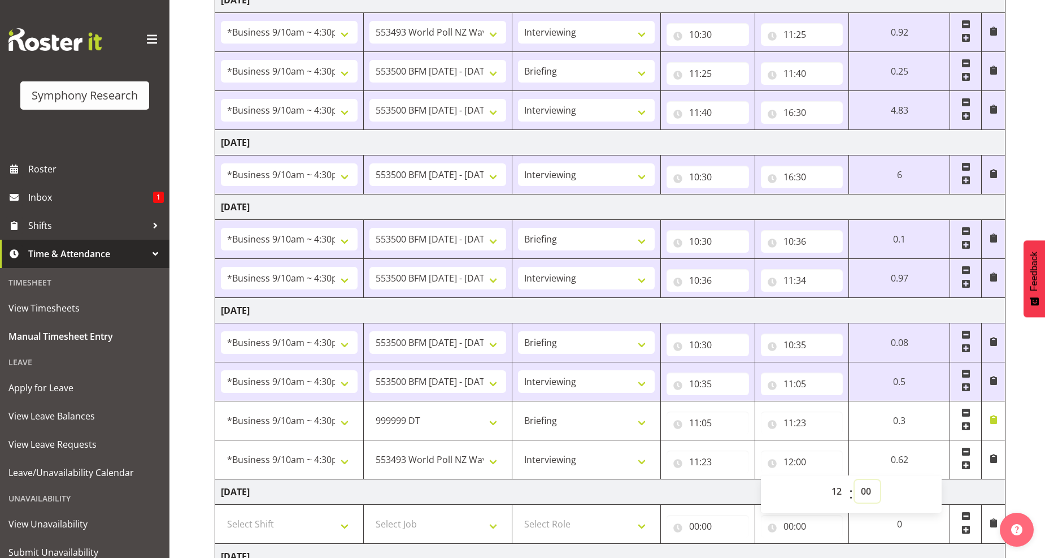
click at [865, 495] on select "00 01 02 03 04 05 06 07 08 09 10 11 12 13 14 15 16 17 18 19 20 21 22 23 24 25 2…" at bounding box center [867, 491] width 25 height 23
select select "20"
click at [855, 480] on select "00 01 02 03 04 05 06 07 08 09 10 11 12 13 14 15 16 17 18 19 20 21 22 23 24 25 2…" at bounding box center [867, 491] width 25 height 23
type input "12:20"
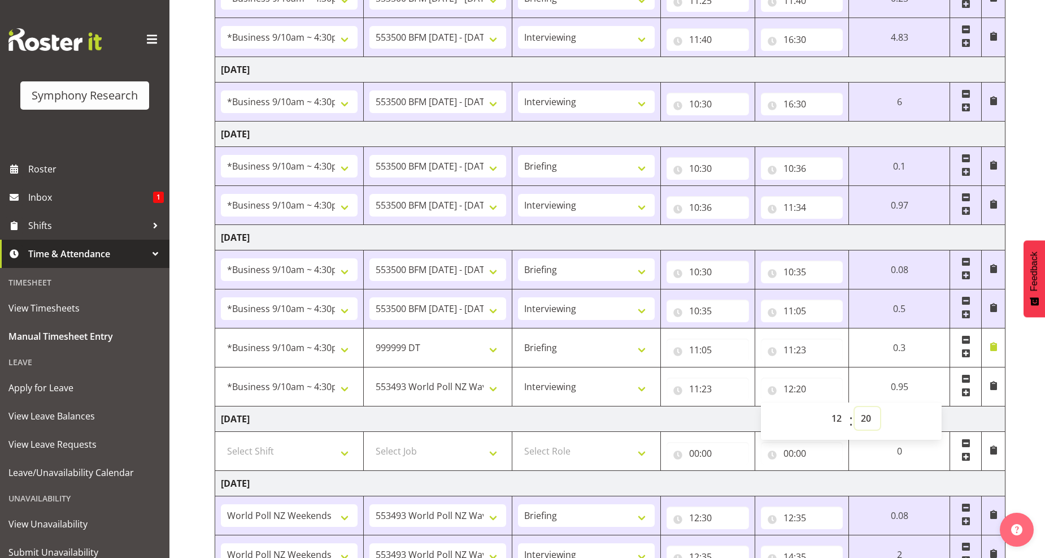
scroll to position [458, 0]
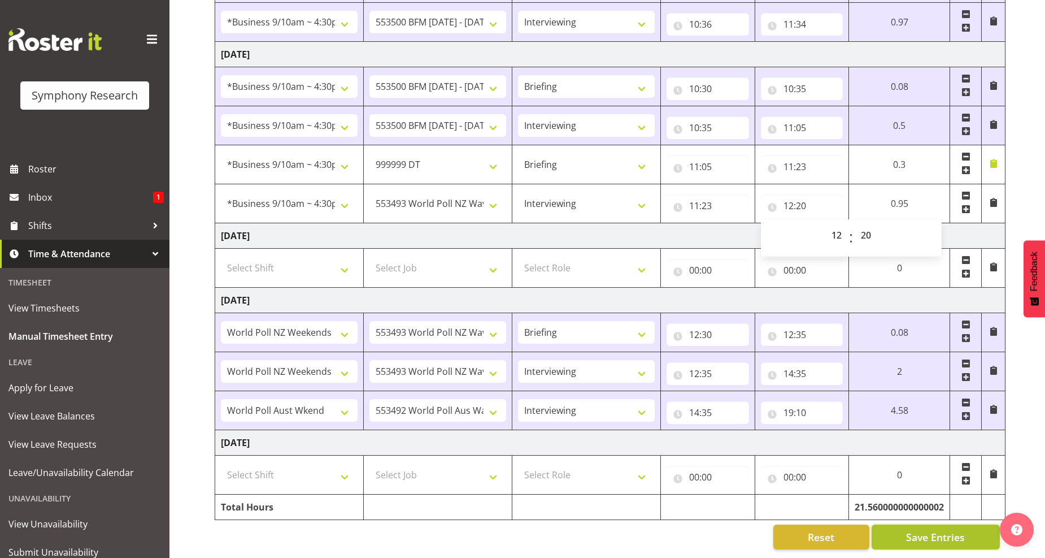
click at [917, 530] on span "Save Entries" at bounding box center [935, 537] width 59 height 15
